Goal: Task Accomplishment & Management: Complete application form

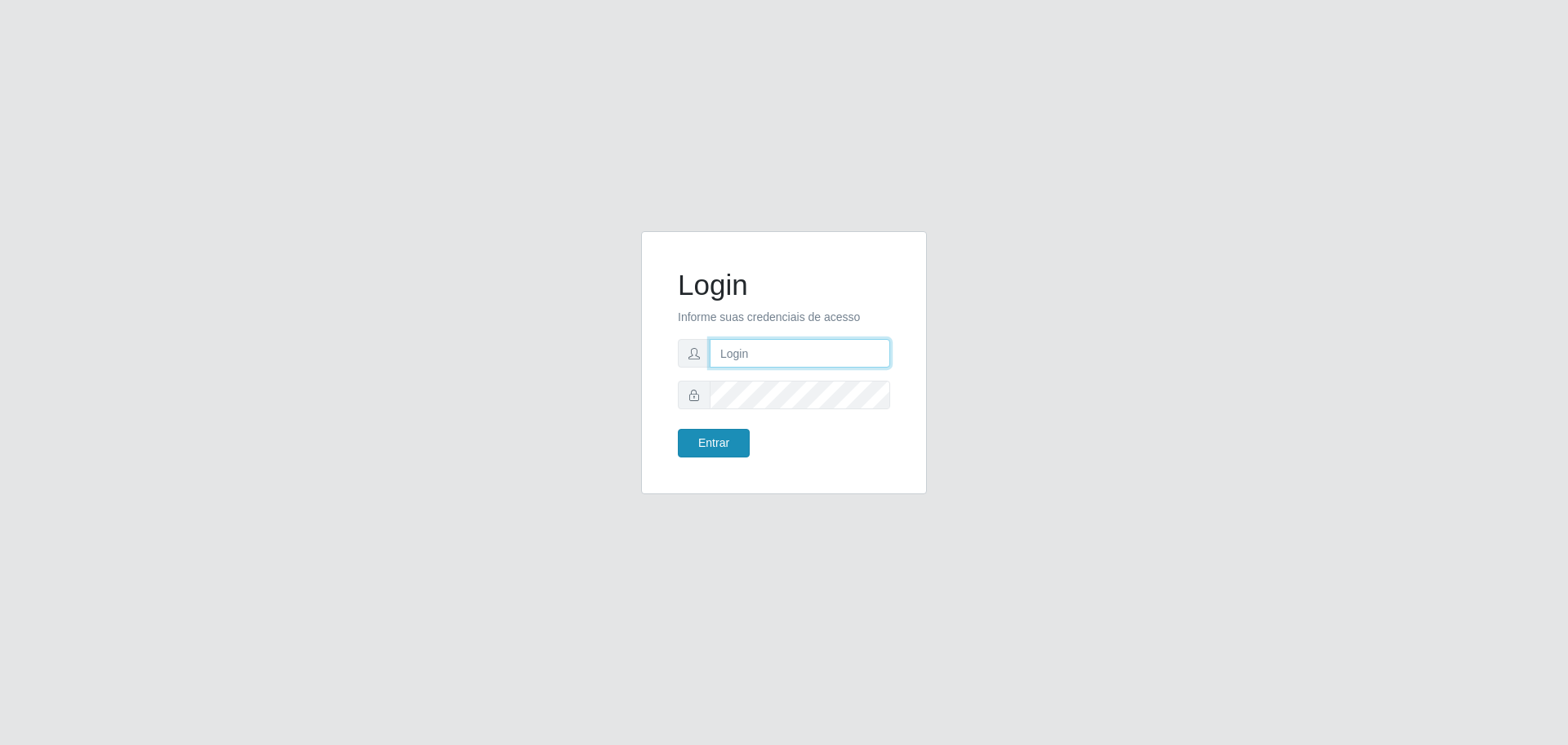
type input "[EMAIL_ADDRESS][DOMAIN_NAME]"
click at [707, 447] on button "Entrar" at bounding box center [714, 443] width 72 height 29
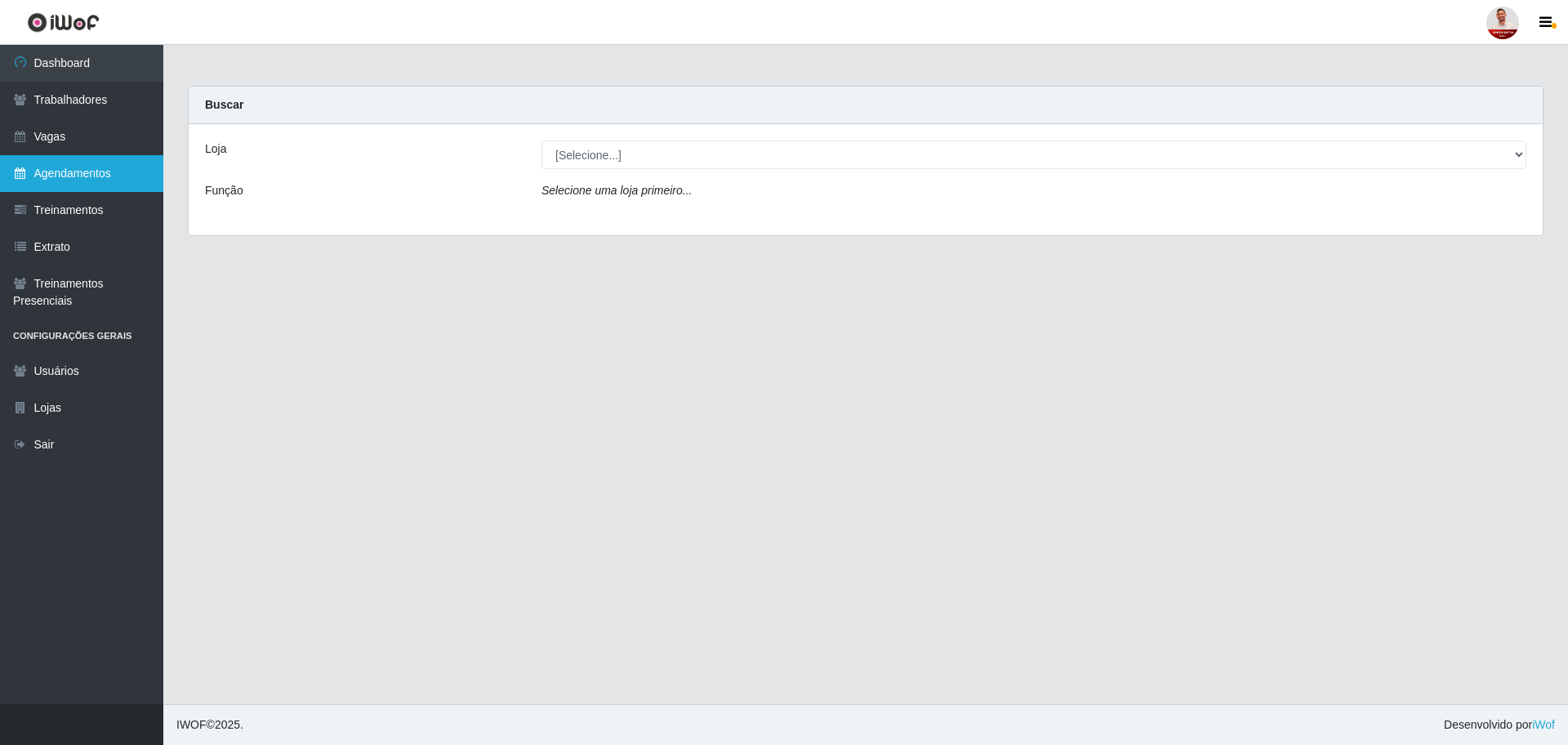
click at [112, 166] on link "Agendamentos" at bounding box center [81, 173] width 164 height 36
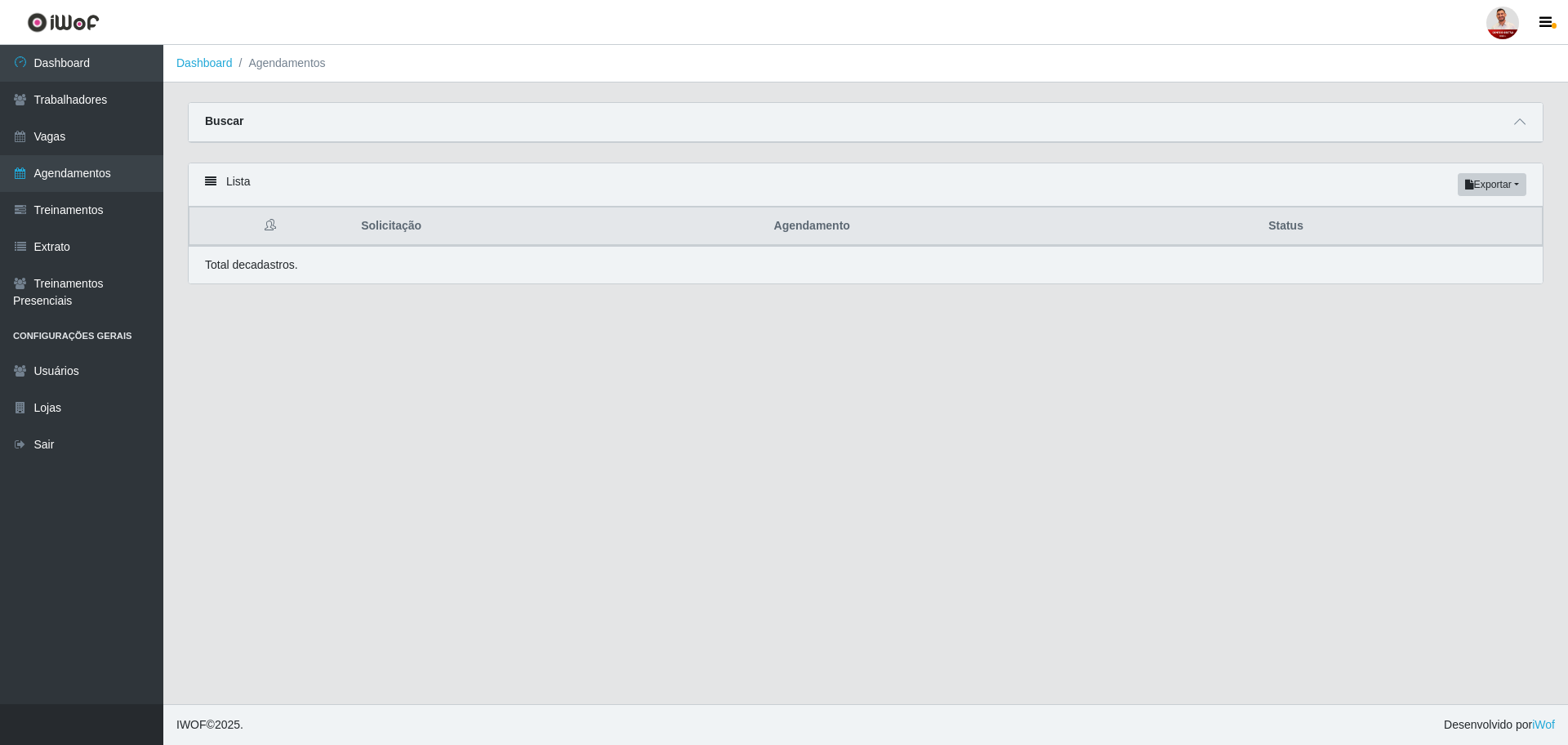
click at [1510, 132] on div at bounding box center [1520, 122] width 20 height 19
click at [1513, 123] on span at bounding box center [1520, 122] width 20 height 19
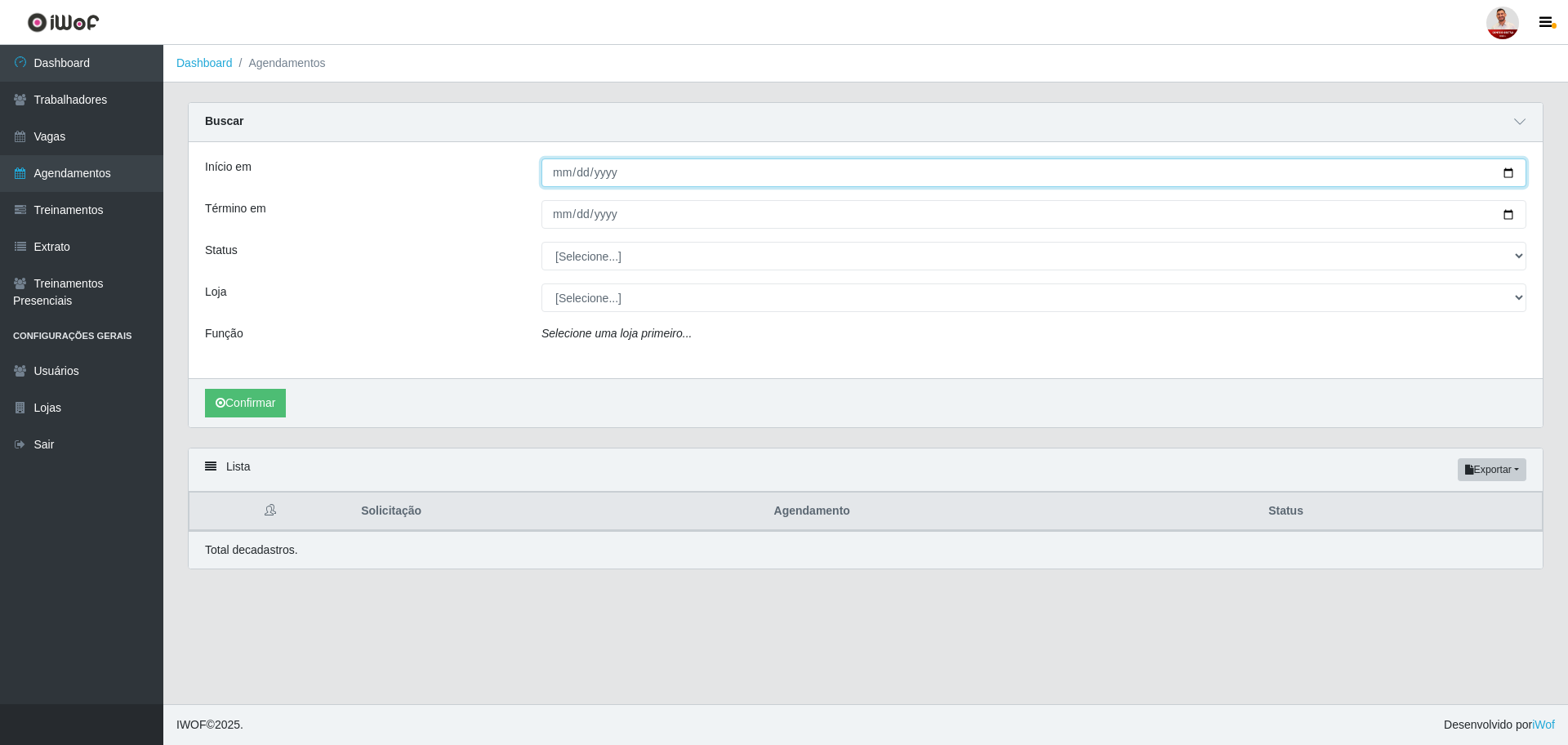
click at [606, 173] on input "Início em" at bounding box center [1034, 172] width 985 height 29
click at [1515, 170] on input "Início em" at bounding box center [1034, 172] width 985 height 29
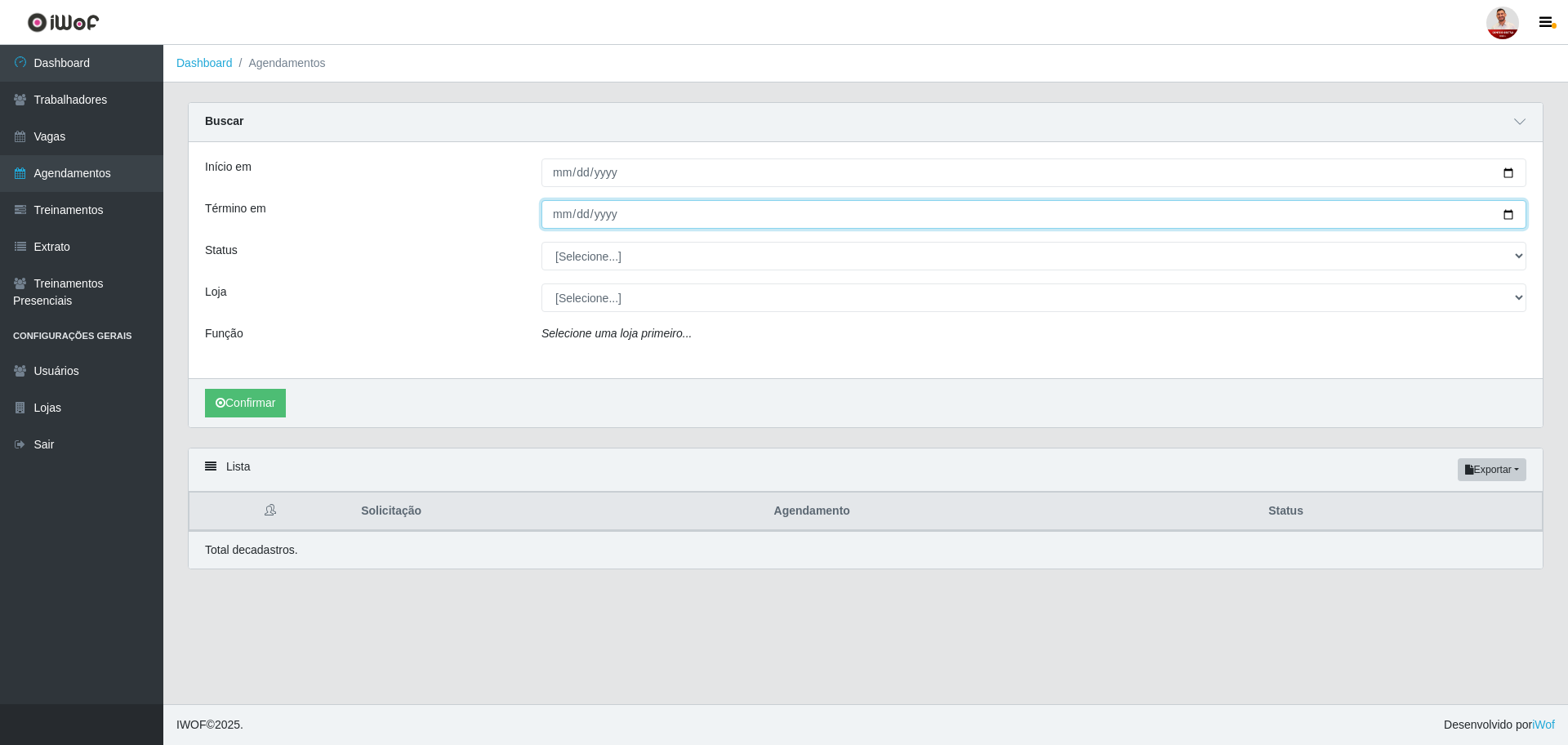
click at [562, 211] on input "Término em" at bounding box center [1034, 214] width 985 height 29
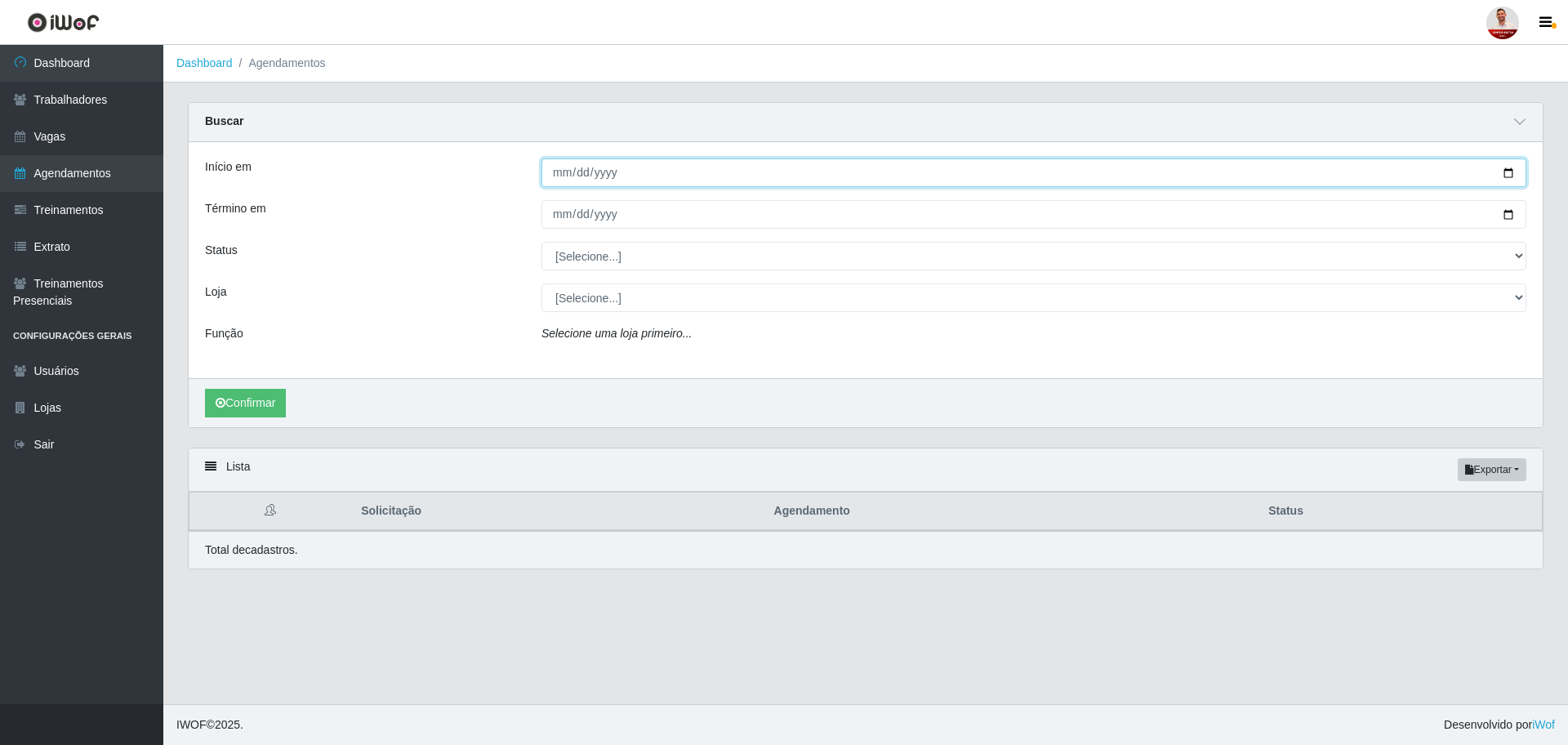
click at [1509, 180] on input "[DATE]" at bounding box center [1034, 172] width 985 height 29
type input "[DATE]"
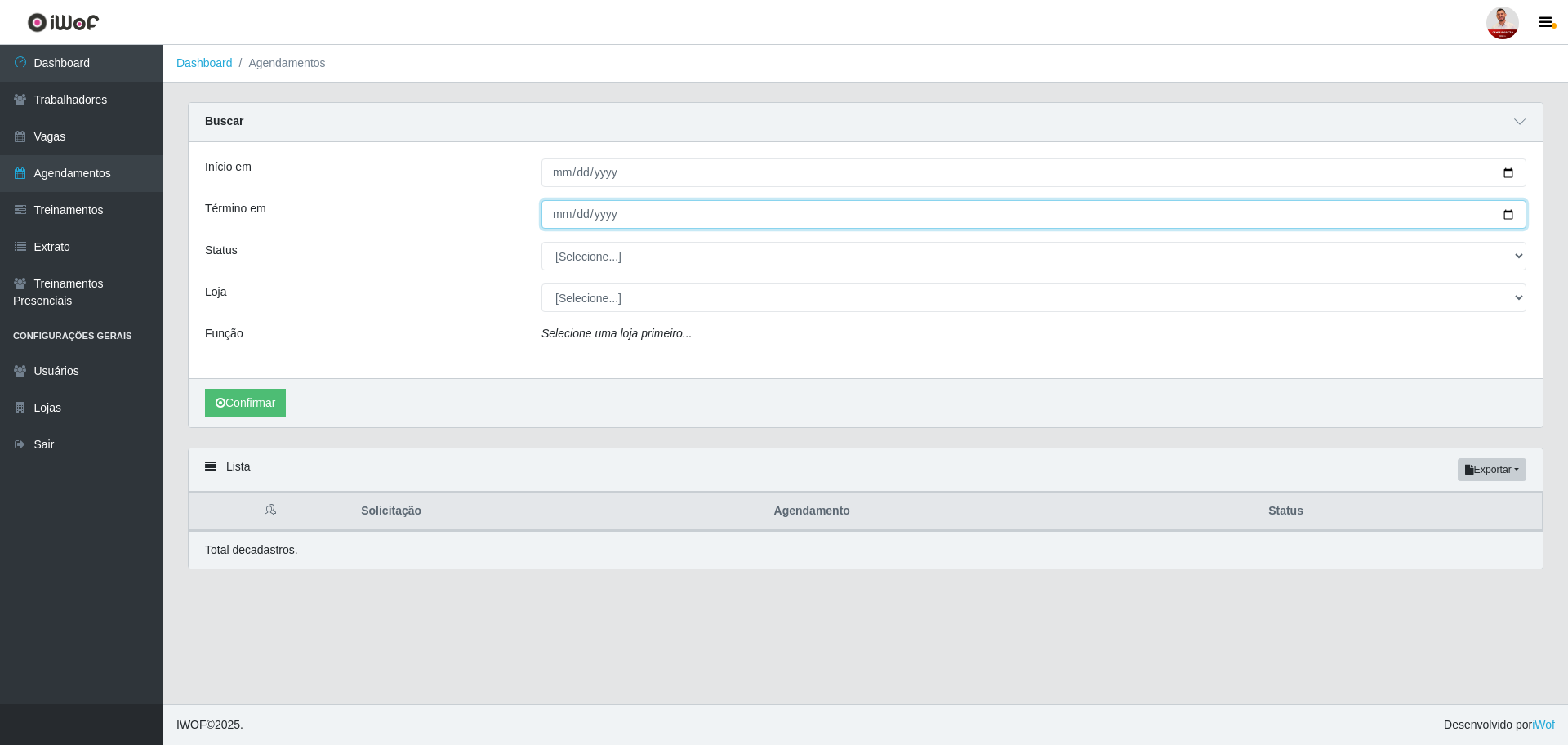
click at [1509, 218] on input "Término em" at bounding box center [1034, 214] width 985 height 29
type input "[DATE]"
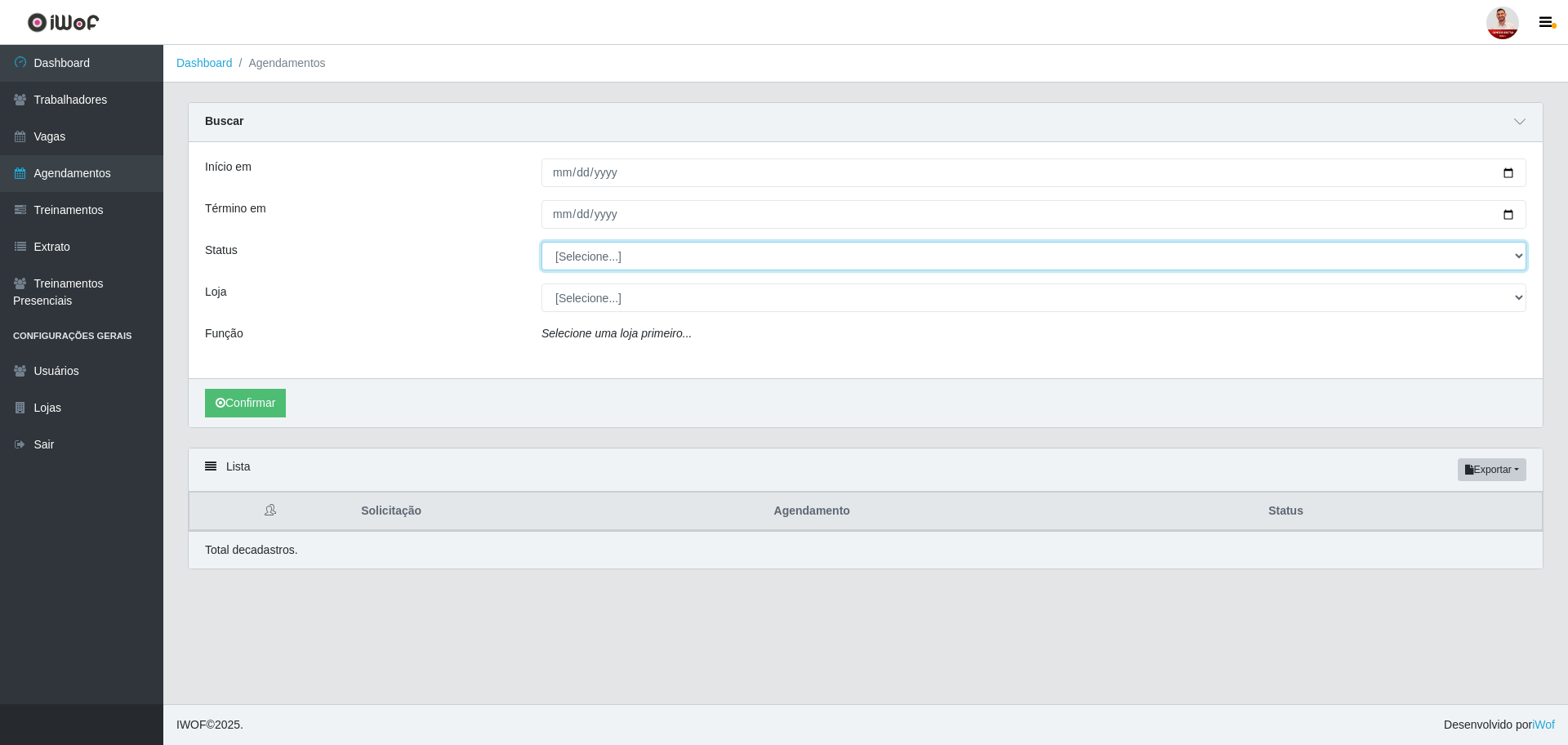
click at [697, 258] on select "[Selecione...] AGENDADO AGUARDANDO LIBERAR EM ANDAMENTO EM REVISÃO FINALIZADO C…" at bounding box center [1034, 255] width 985 height 29
select select "AGENDADO"
click at [542, 242] on select "[Selecione...] AGENDADO AGUARDANDO LIBERAR EM ANDAMENTO EM REVISÃO FINALIZADO C…" at bounding box center [1034, 255] width 985 height 29
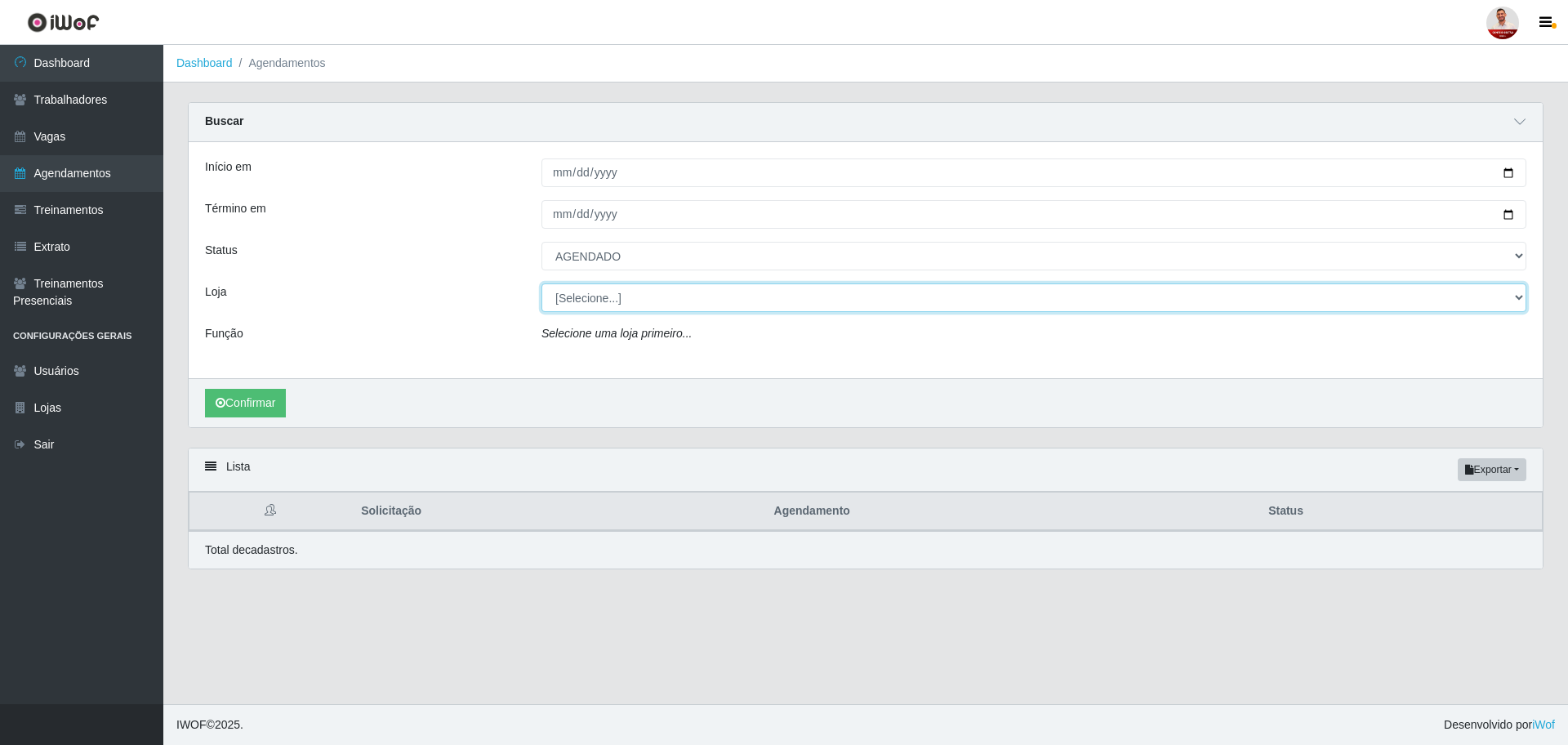
click at [628, 309] on select "[Selecione...] Hiper [GEOGRAPHIC_DATA] - [GEOGRAPHIC_DATA] Hiper Queiroz - Boa …" at bounding box center [1034, 298] width 985 height 29
select select "225"
click at [542, 285] on select "[Selecione...] Hiper [GEOGRAPHIC_DATA] - [GEOGRAPHIC_DATA] Hiper Queiroz - Boa …" at bounding box center [1034, 298] width 985 height 29
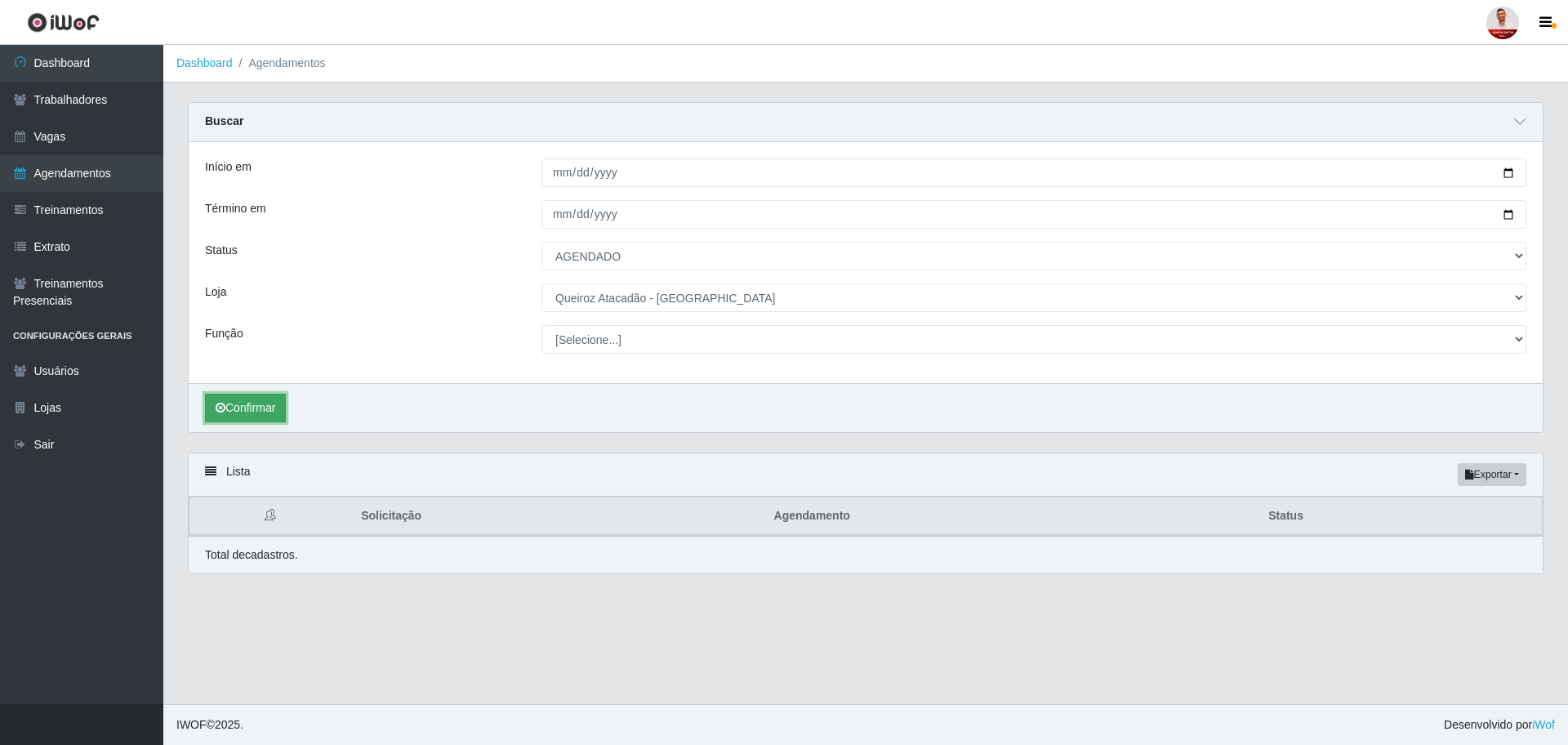
click at [260, 409] on button "Confirmar" at bounding box center [245, 408] width 80 height 29
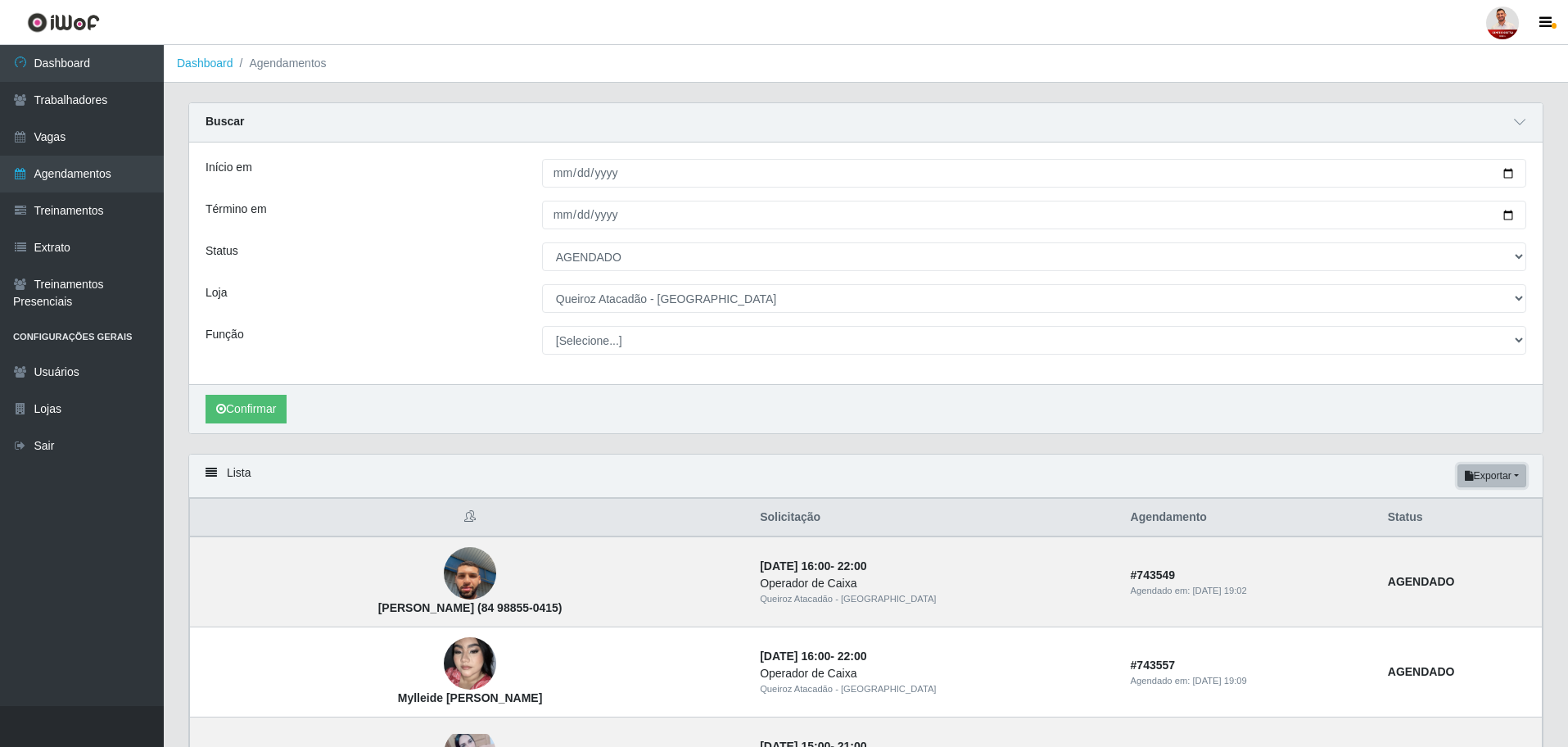
click at [1499, 475] on button "Exportar" at bounding box center [1491, 475] width 69 height 23
click at [1431, 541] on button "Excel" at bounding box center [1461, 541] width 129 height 34
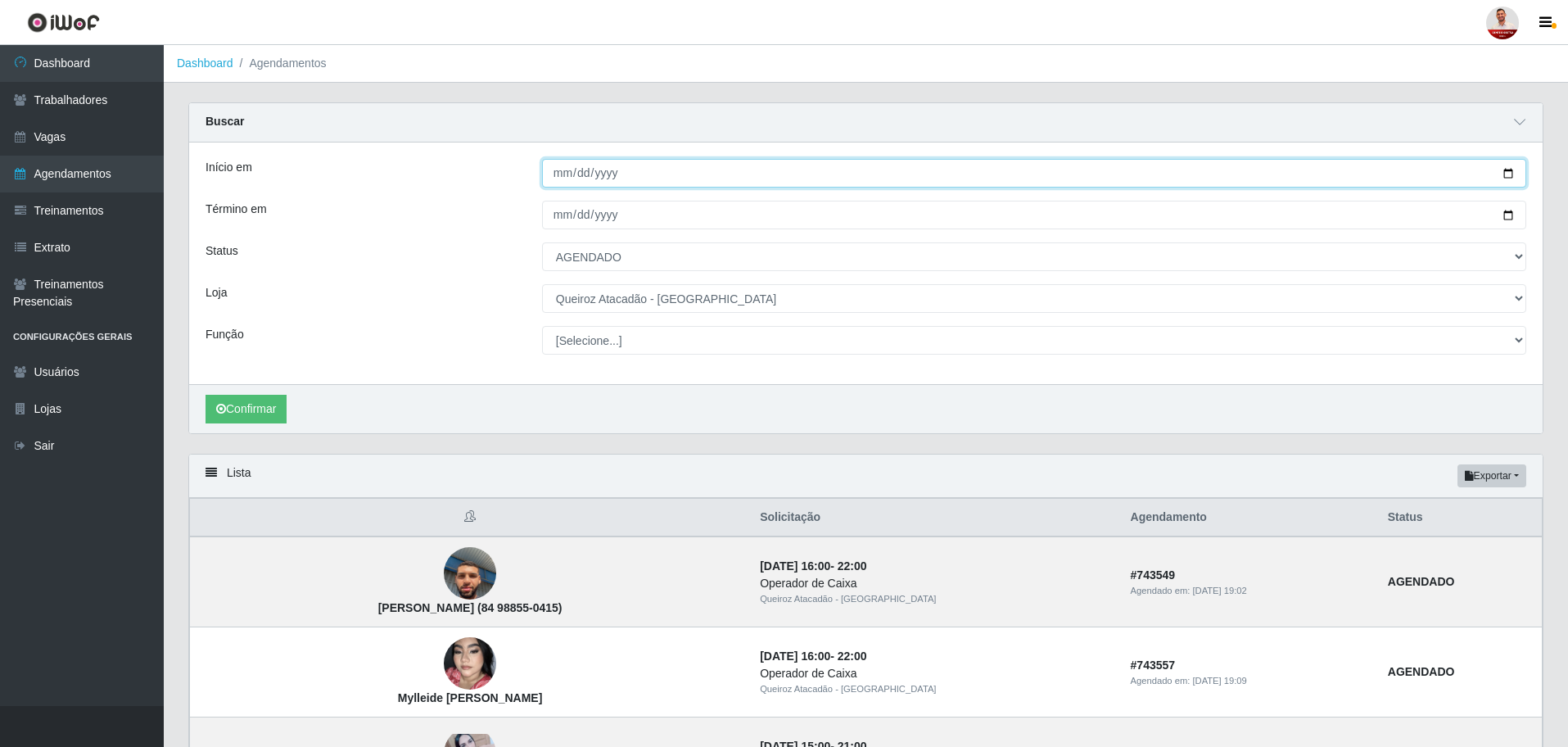
click at [659, 165] on input "[DATE]" at bounding box center [1034, 173] width 984 height 29
click at [1512, 179] on input "[DATE]" at bounding box center [1034, 173] width 984 height 29
type input "[DATE]"
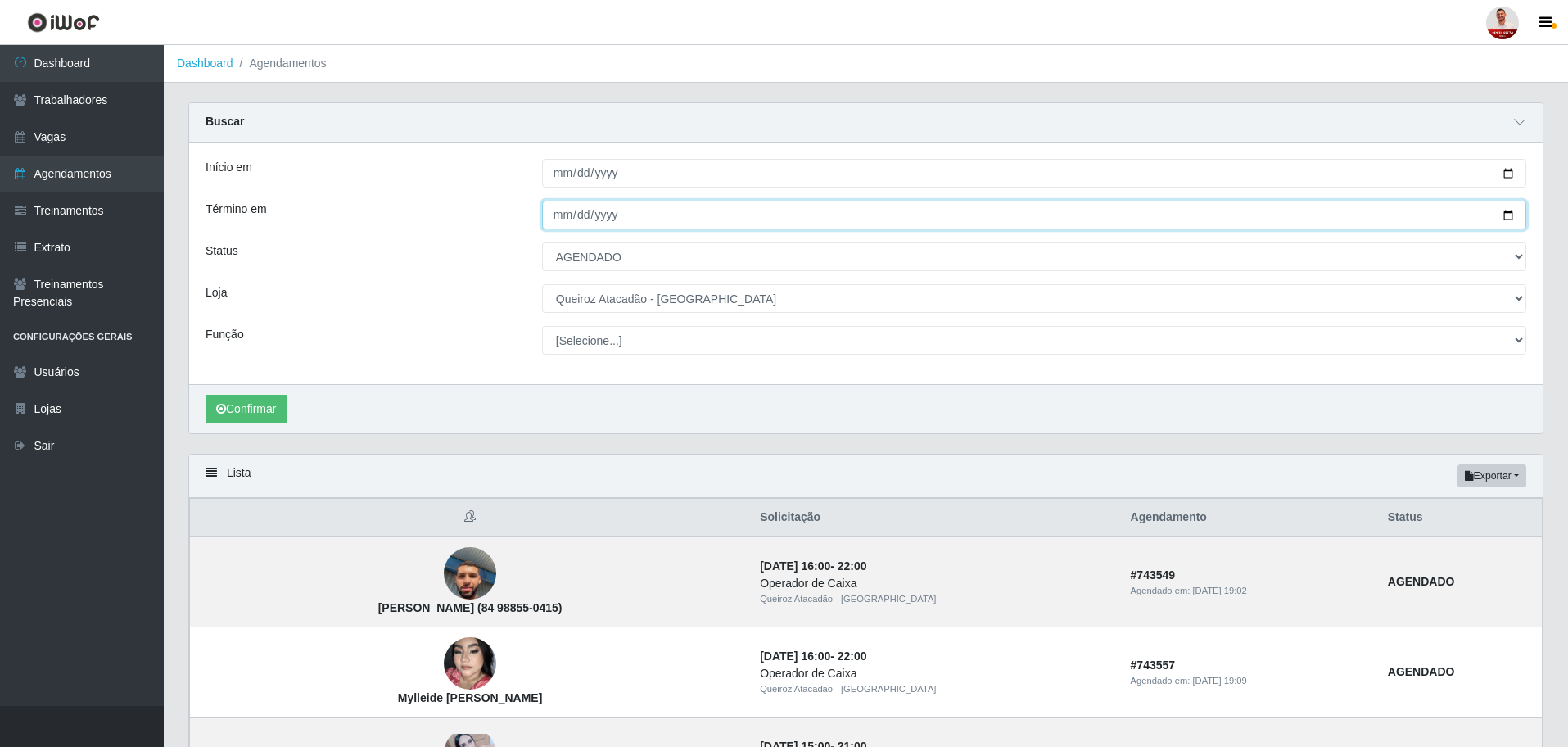
click at [1512, 220] on input "[DATE]" at bounding box center [1034, 214] width 984 height 29
type input "[DATE]"
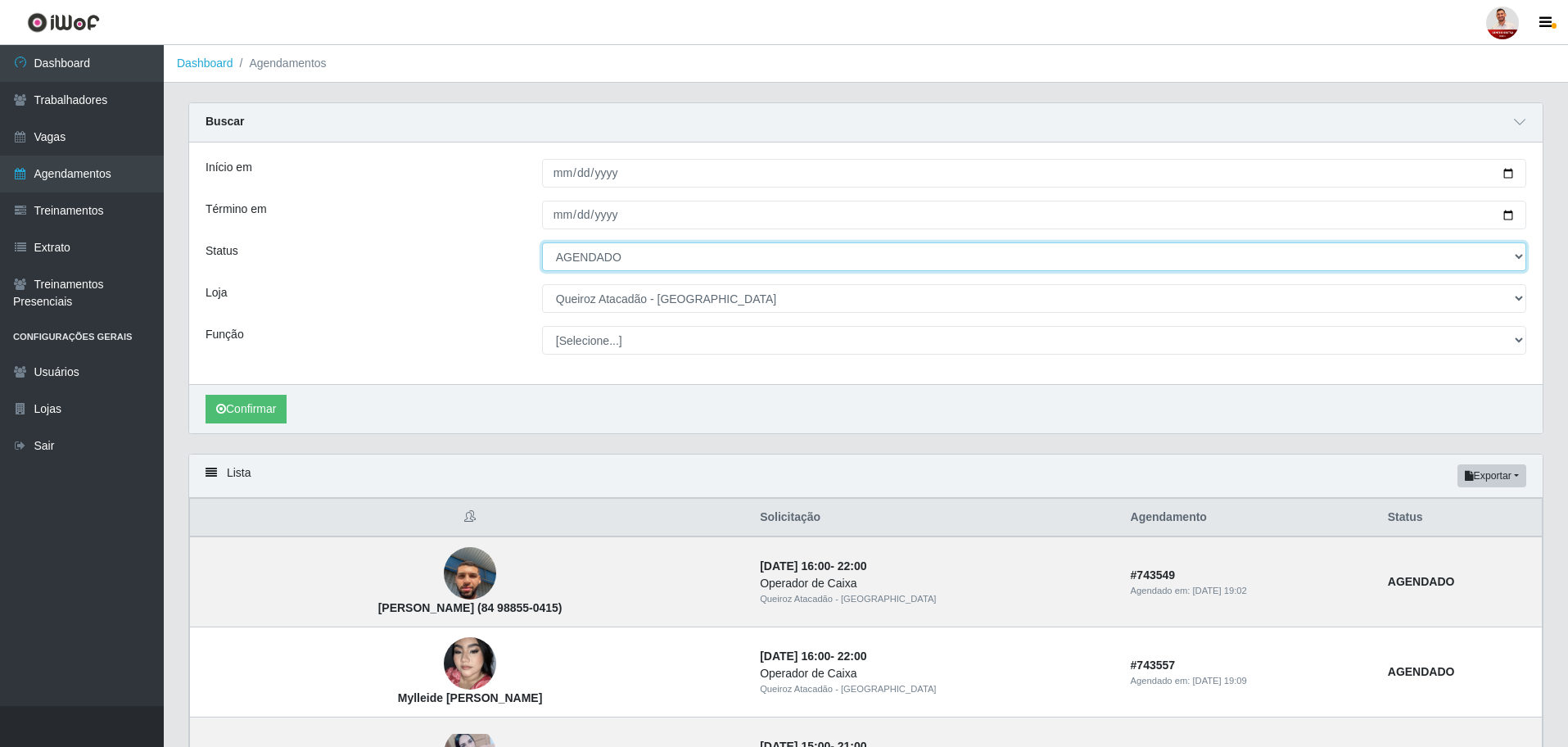
click at [586, 259] on select "[Selecione...] AGENDADO AGUARDANDO LIBERAR EM ANDAMENTO EM REVISÃO FINALIZADO C…" at bounding box center [1034, 256] width 984 height 29
select select "FINALIZADO"
click at [542, 243] on select "[Selecione...] AGENDADO AGUARDANDO LIBERAR EM ANDAMENTO EM REVISÃO FINALIZADO C…" at bounding box center [1034, 256] width 984 height 29
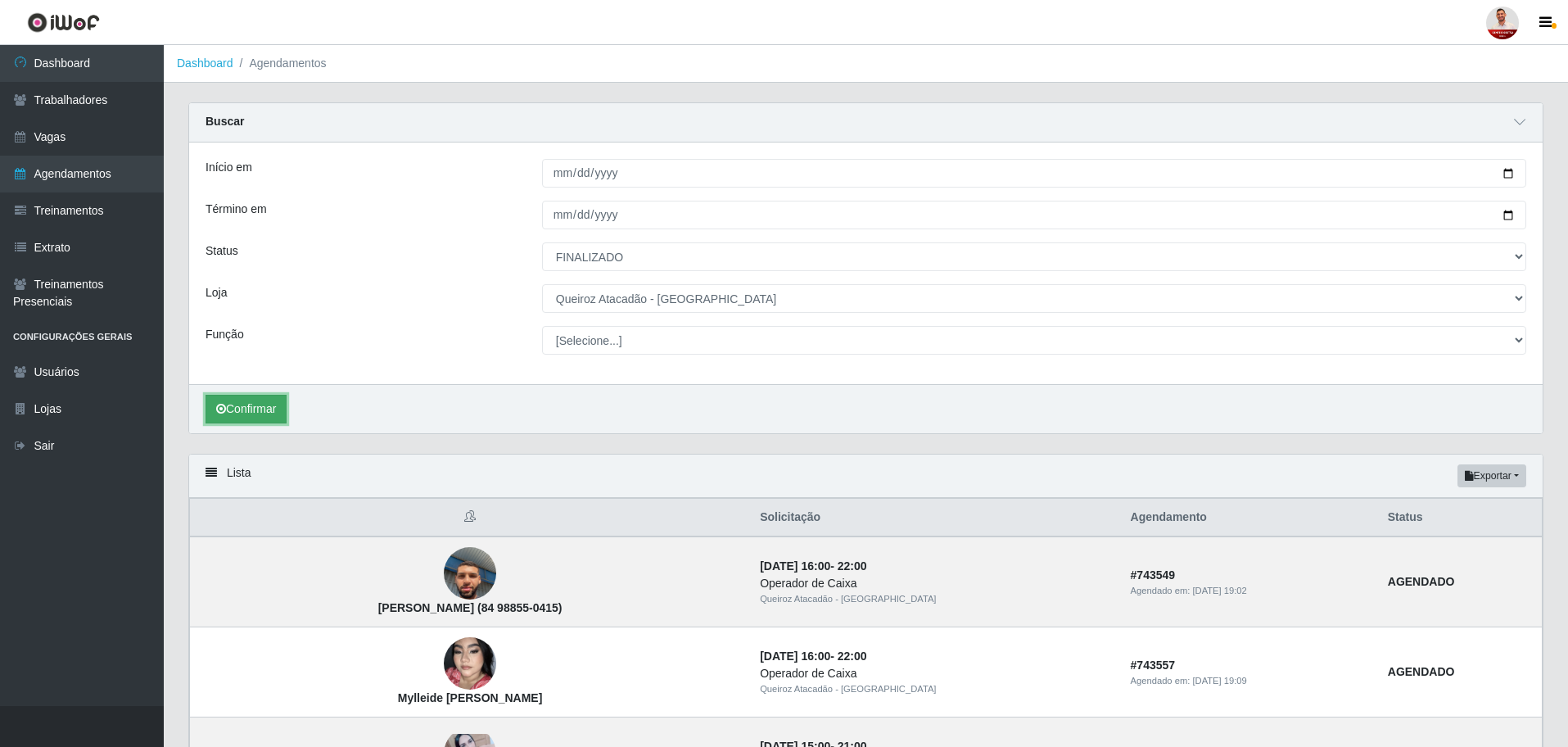
click at [242, 415] on button "Confirmar" at bounding box center [245, 409] width 81 height 29
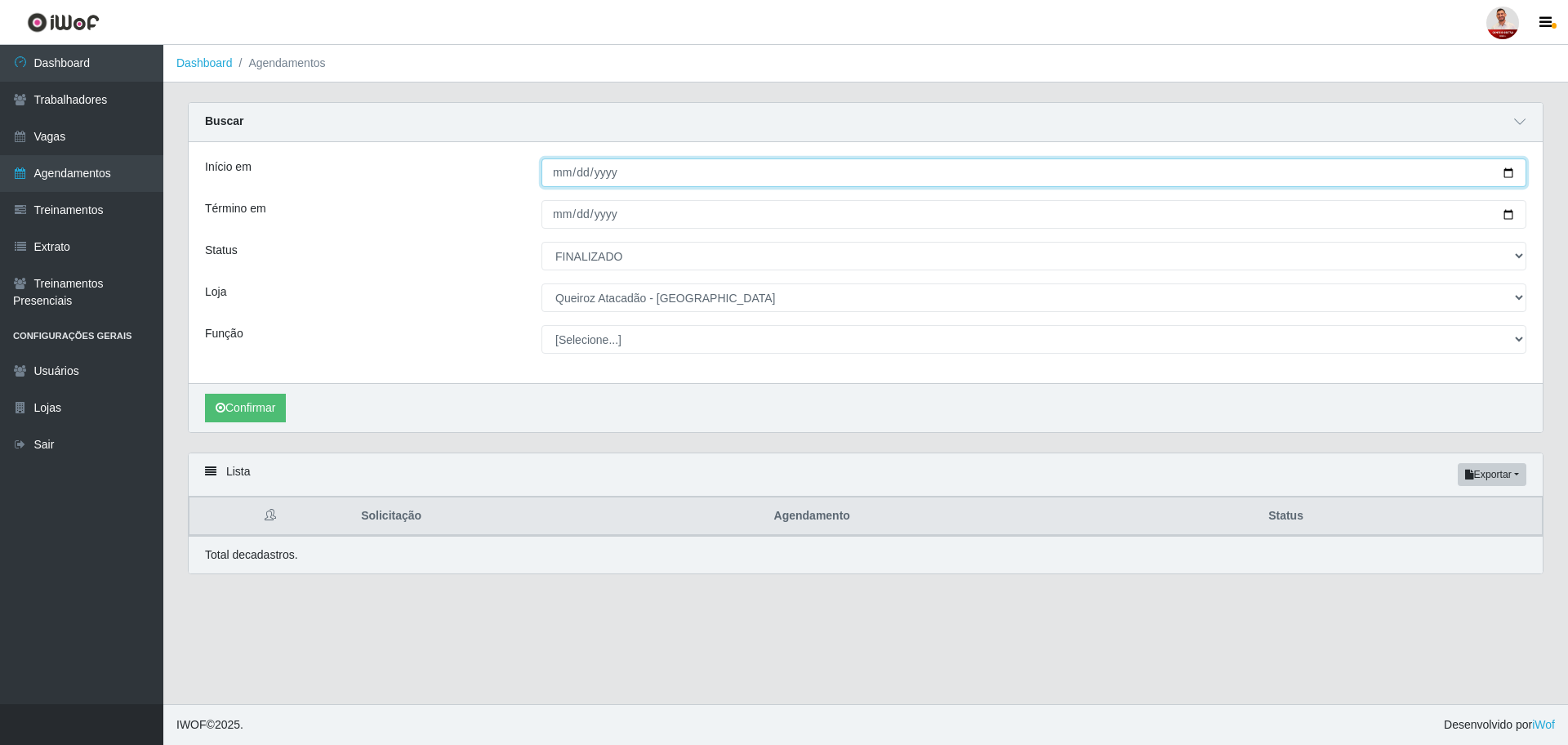
click at [730, 176] on input "[DATE]" at bounding box center [1034, 172] width 985 height 29
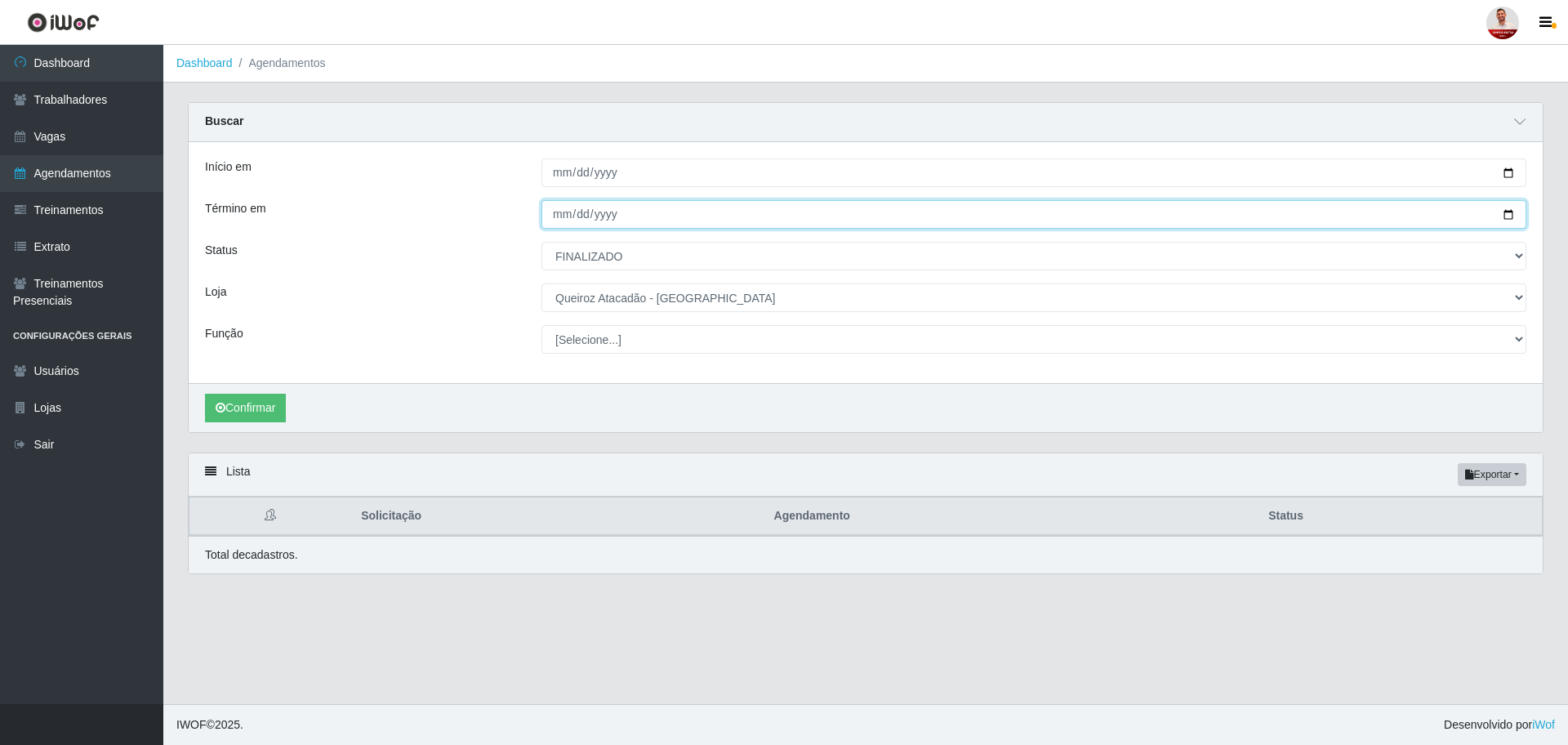
click at [768, 212] on input "[DATE]" at bounding box center [1034, 214] width 985 height 29
click at [1513, 217] on input "[DATE]" at bounding box center [1034, 214] width 985 height 29
type input "[DATE]"
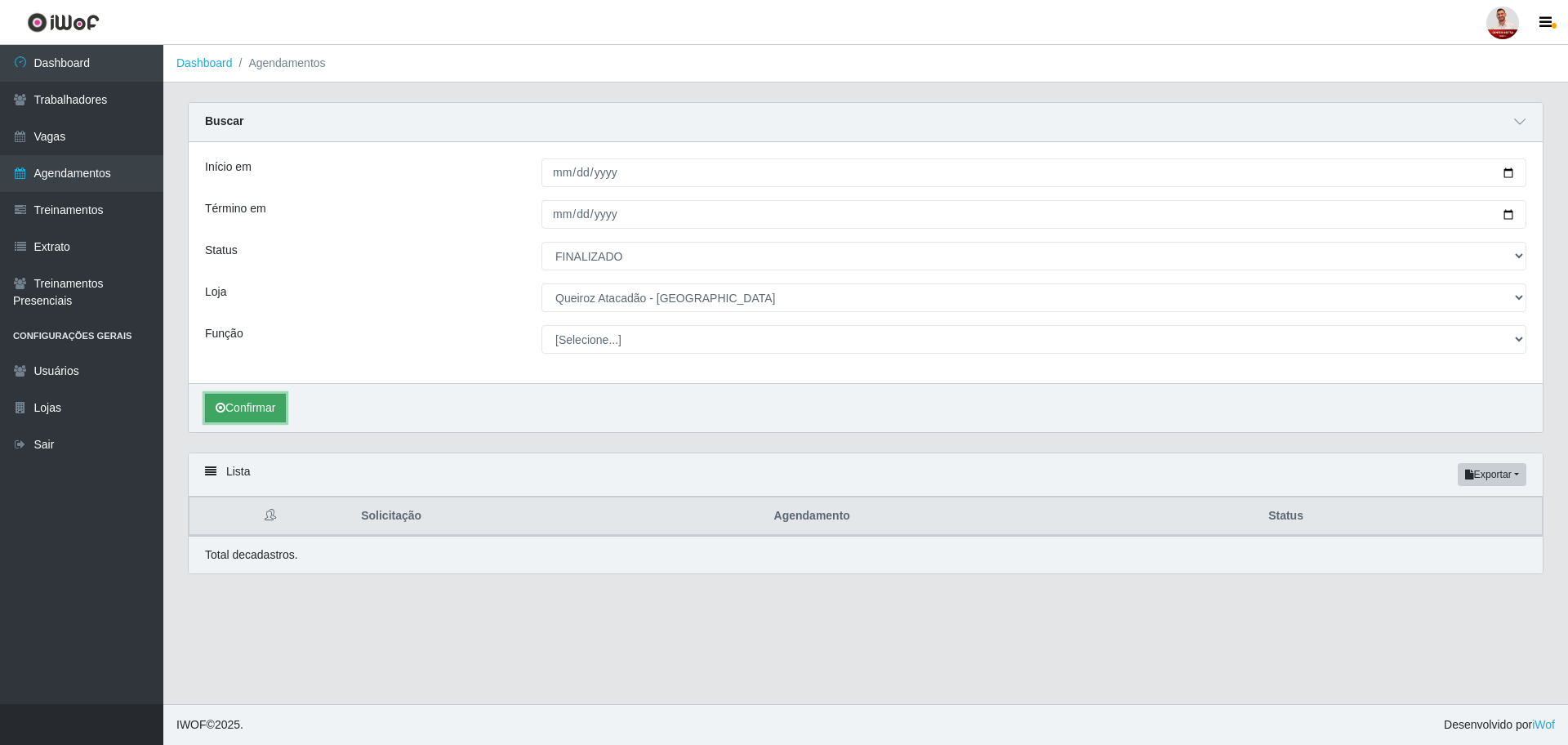
click at [286, 404] on button "Confirmar" at bounding box center [245, 408] width 80 height 29
click at [250, 406] on button "Confirmar" at bounding box center [245, 408] width 80 height 29
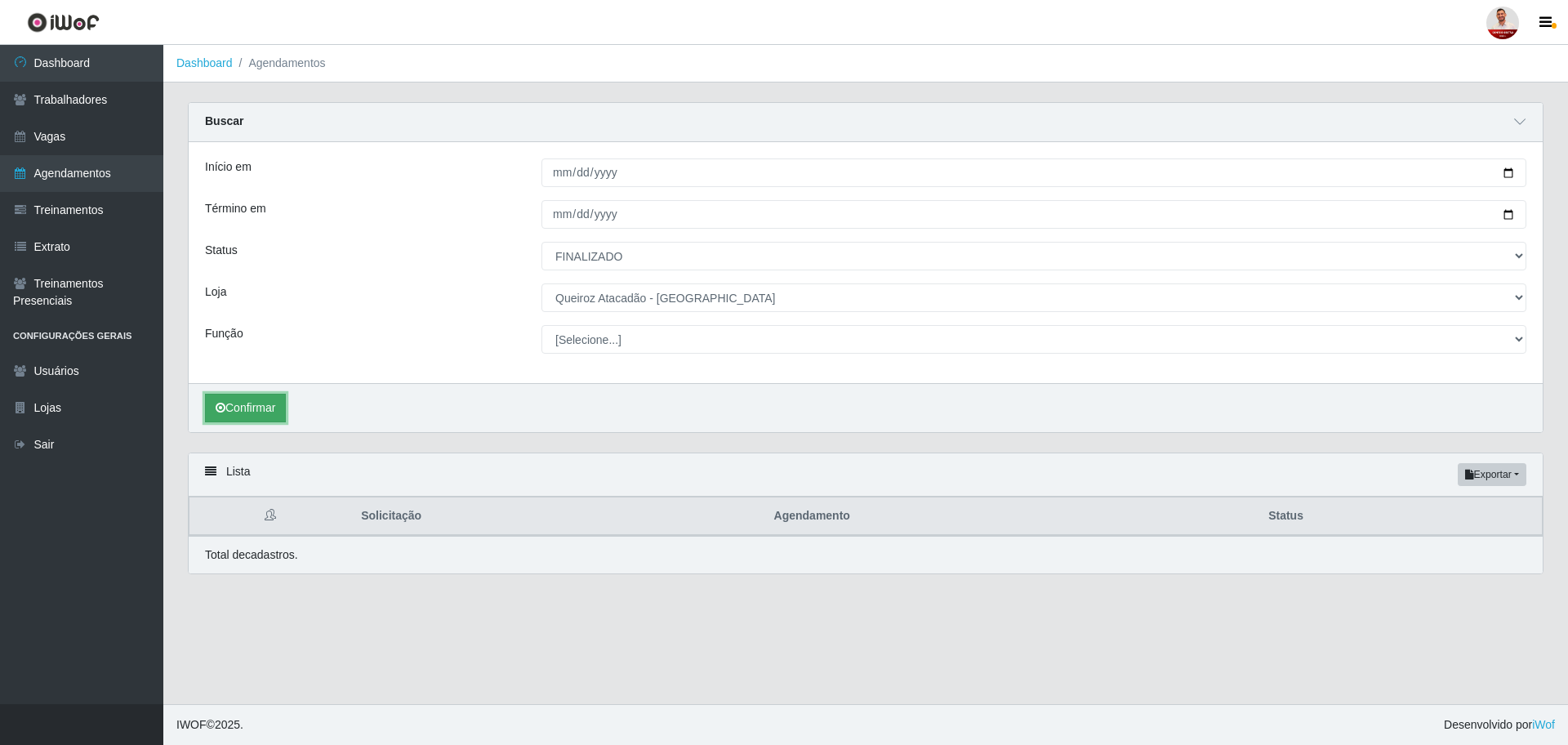
click at [250, 406] on button "Confirmar" at bounding box center [245, 408] width 80 height 29
click at [238, 417] on button "Confirmar" at bounding box center [245, 408] width 80 height 29
click at [245, 414] on button "Confirmar" at bounding box center [245, 408] width 80 height 29
